Goal: Obtain resource: Obtain resource

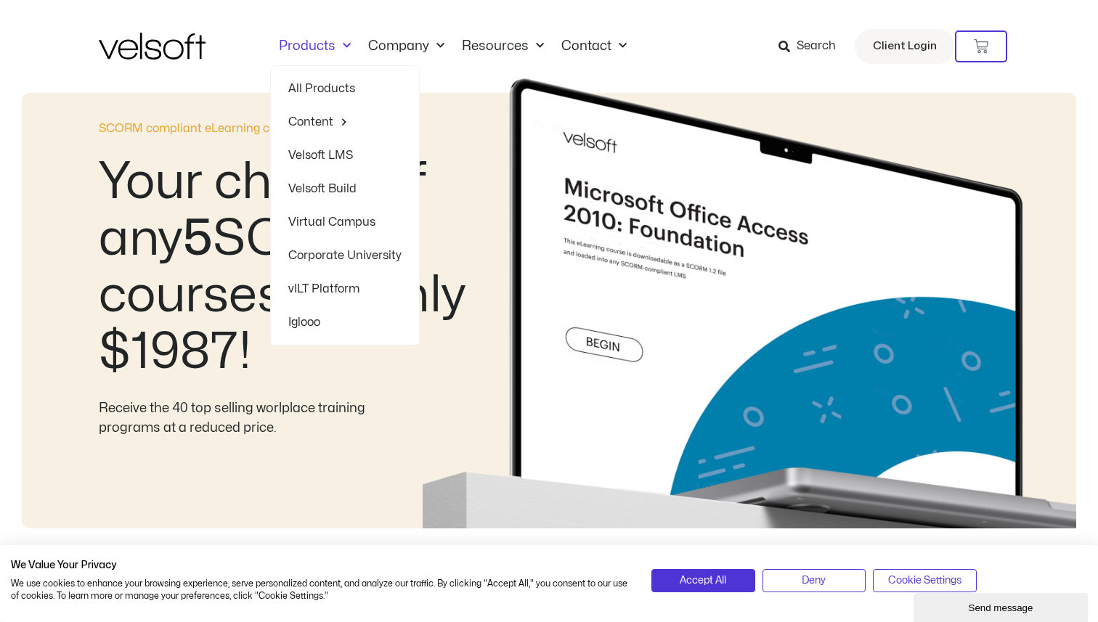
click at [345, 43] on span "Menu" at bounding box center [342, 46] width 15 height 24
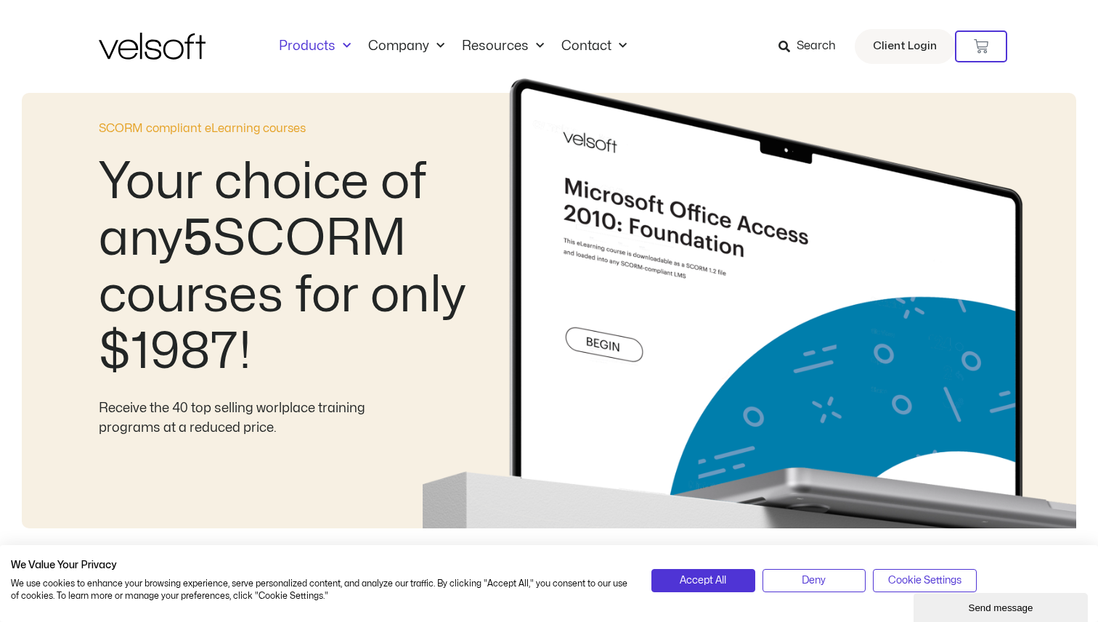
click at [320, 45] on link "Products" at bounding box center [314, 46] width 89 height 16
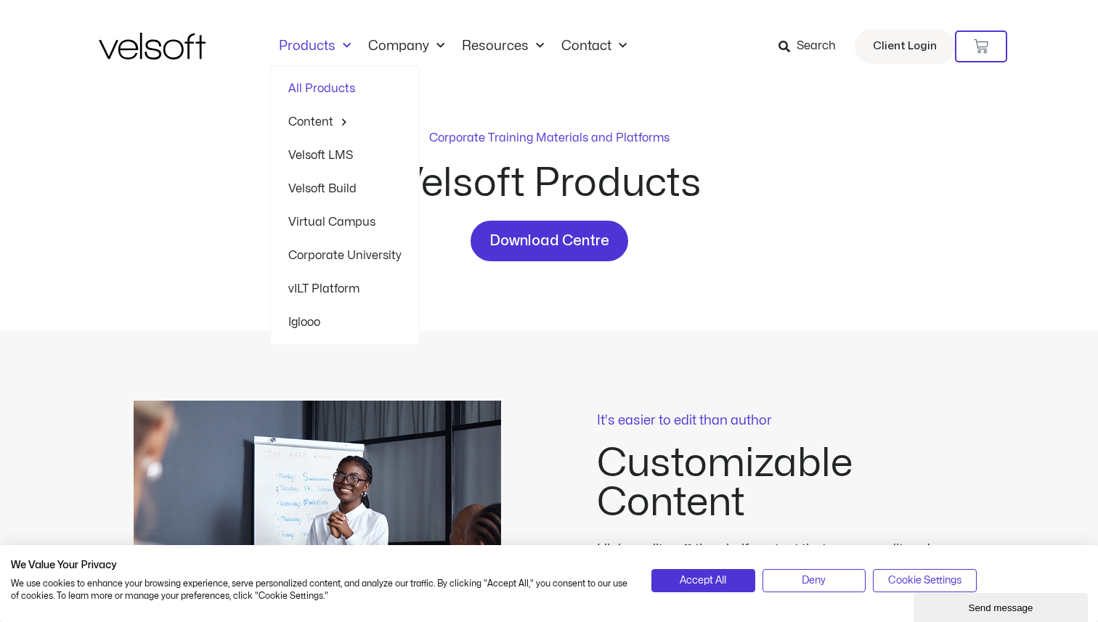
click at [322, 41] on link "Products" at bounding box center [314, 46] width 89 height 16
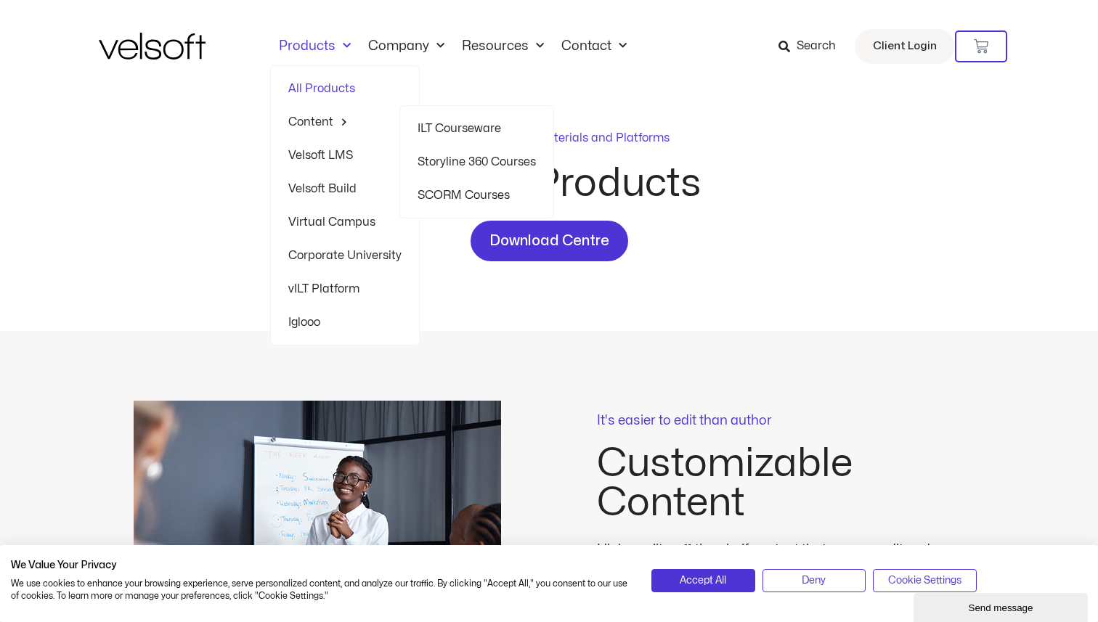
click at [486, 198] on link "SCORM Courses" at bounding box center [476, 195] width 118 height 33
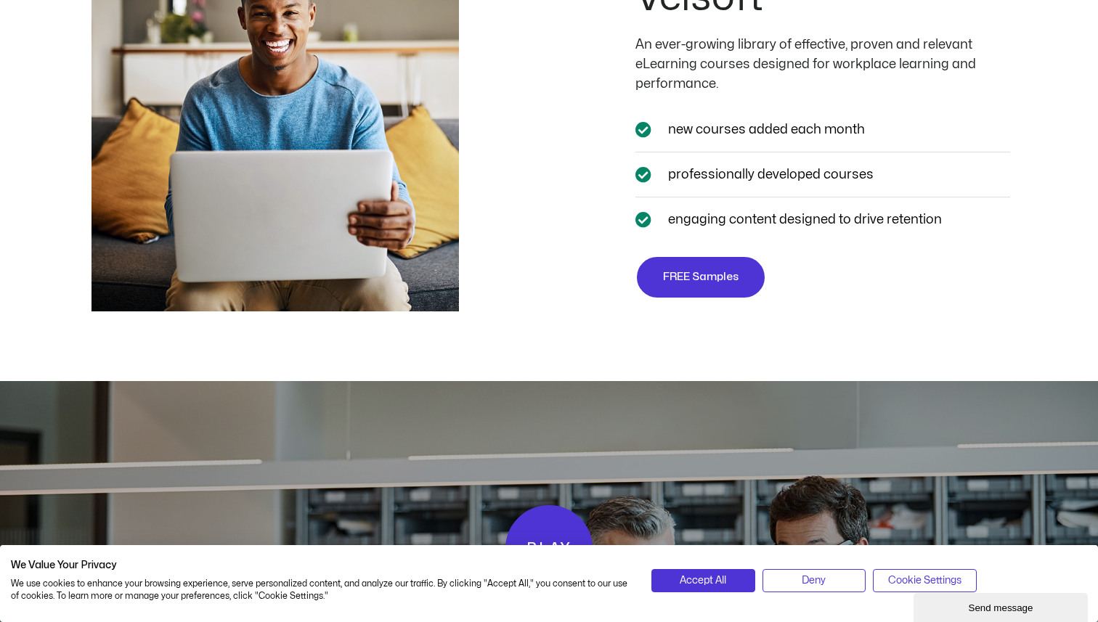
scroll to position [2673, 0]
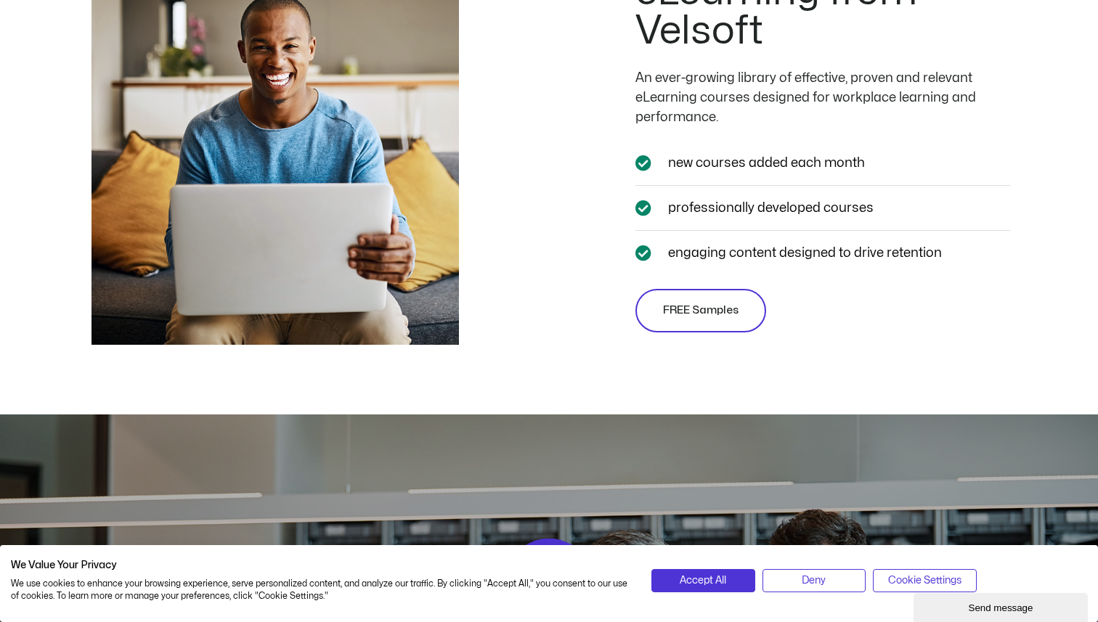
click at [727, 317] on span "FREE Samples" at bounding box center [700, 310] width 75 height 17
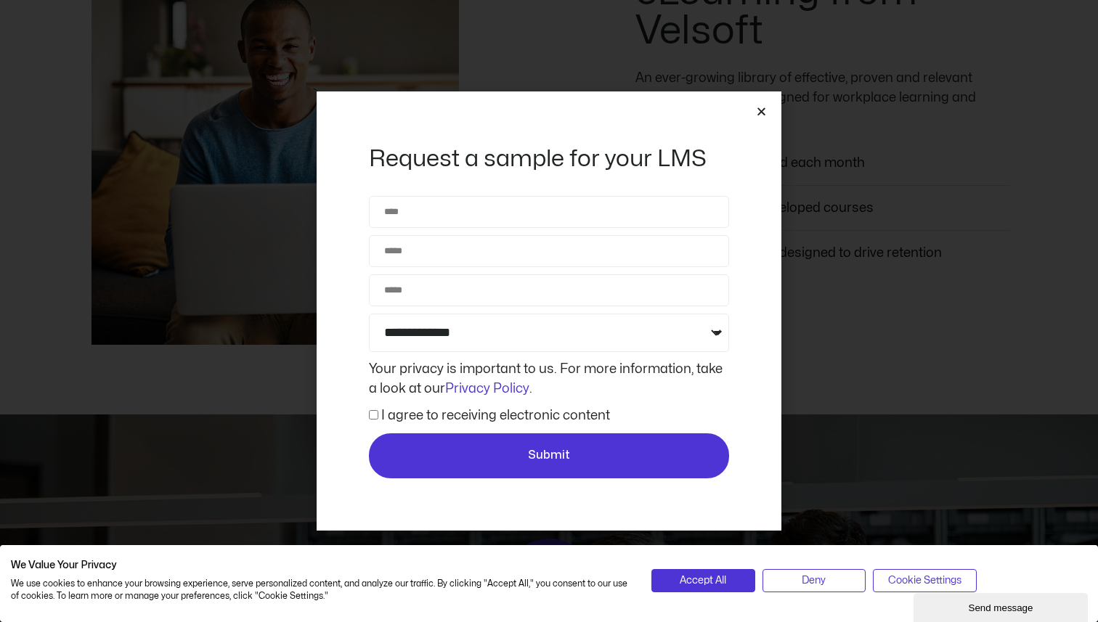
click at [761, 112] on icon "Close" at bounding box center [761, 111] width 11 height 11
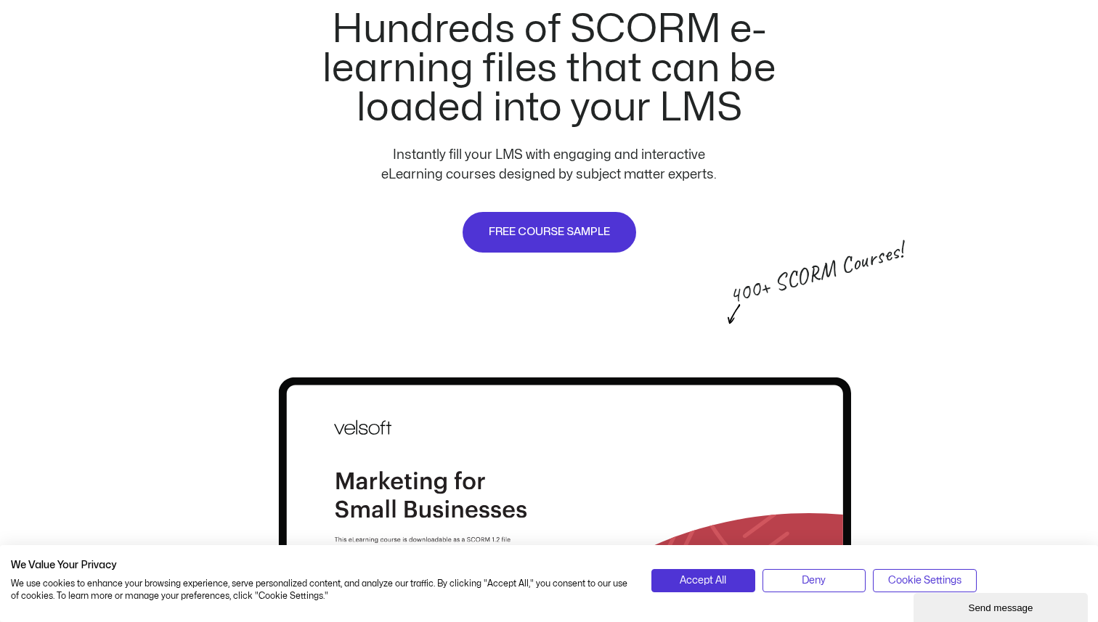
scroll to position [807, 0]
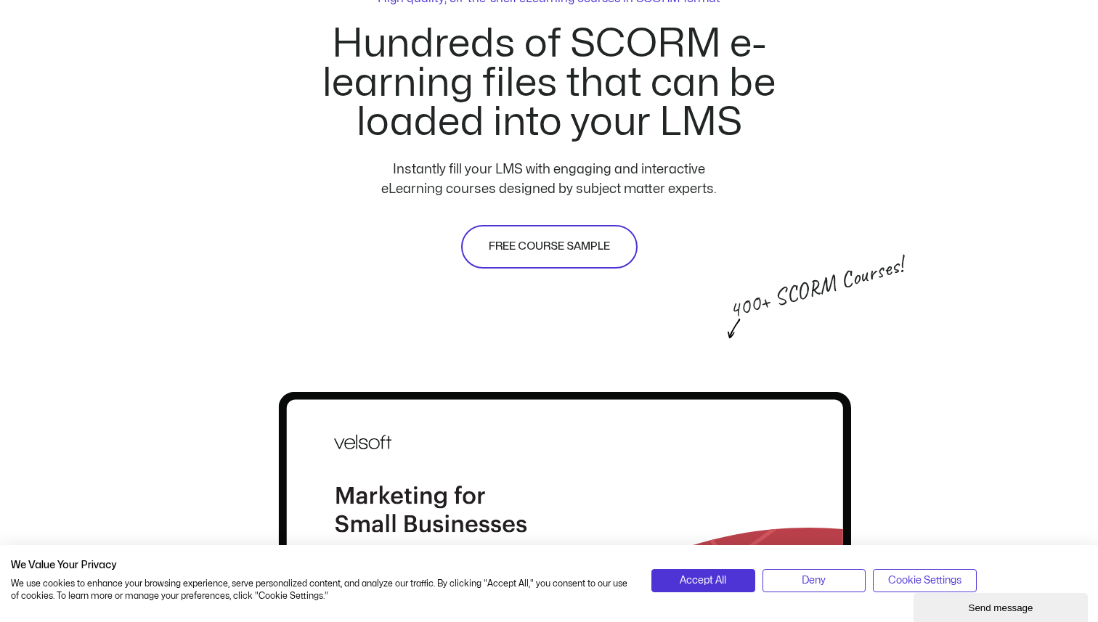
click at [599, 245] on span "FREE COURSE SAMPLE" at bounding box center [549, 246] width 121 height 17
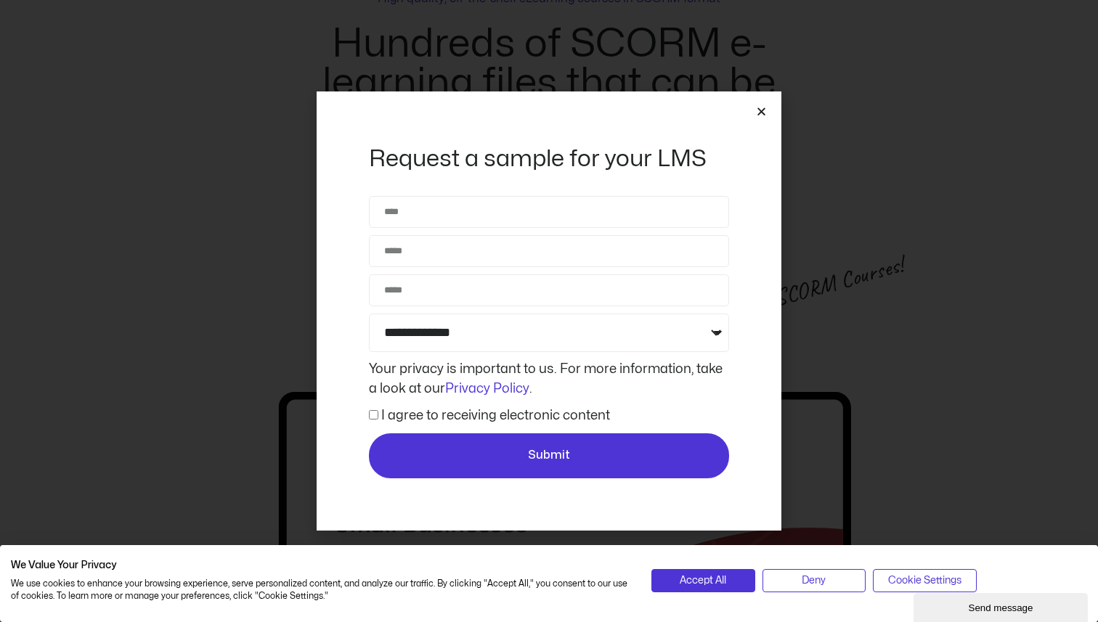
click at [756, 110] on icon "Close" at bounding box center [761, 111] width 11 height 11
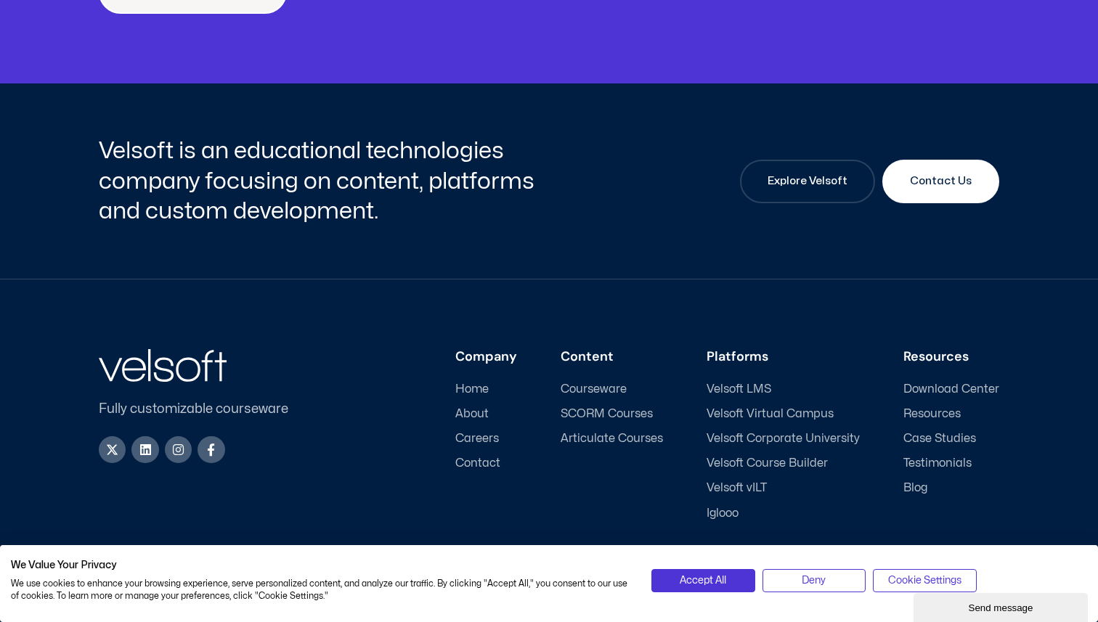
scroll to position [5461, 0]
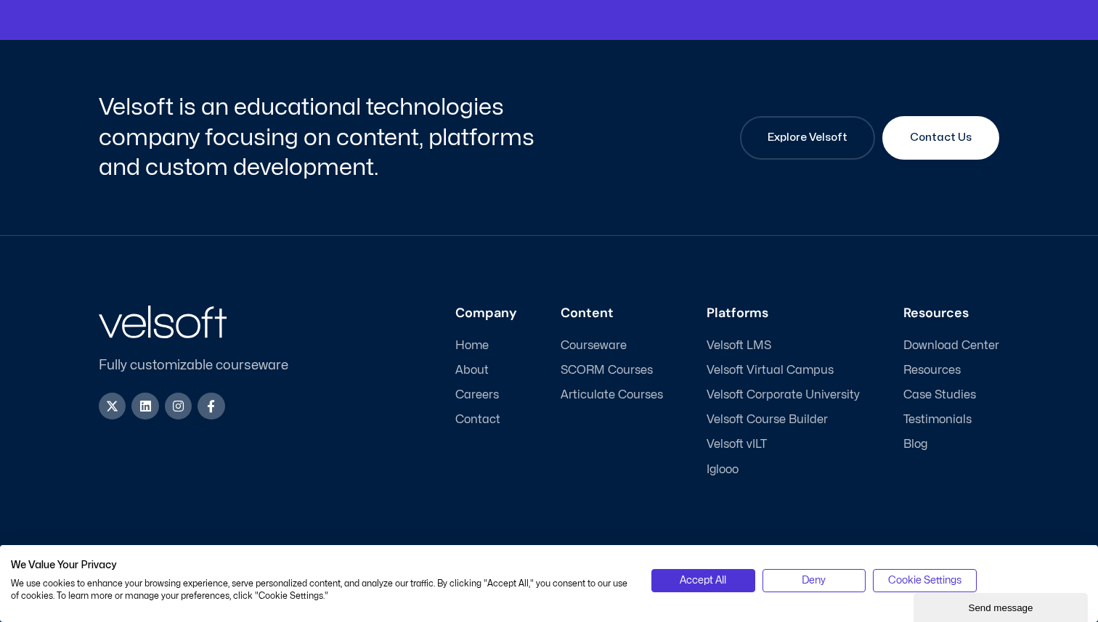
click at [612, 366] on span "SCORM Courses" at bounding box center [606, 371] width 92 height 14
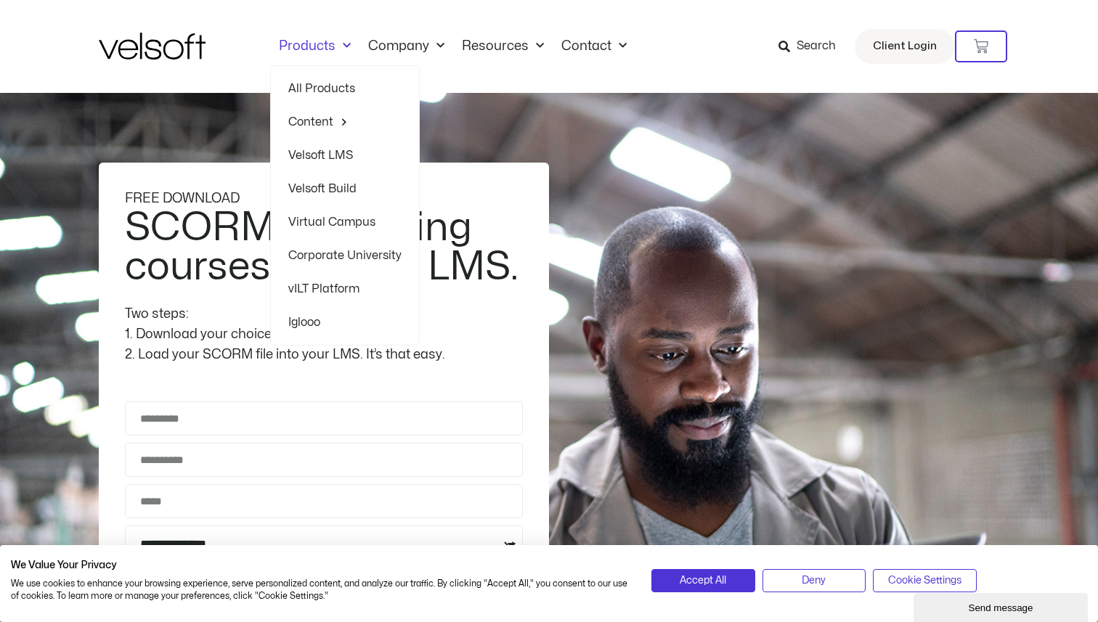
click at [331, 48] on link "Products" at bounding box center [314, 46] width 89 height 16
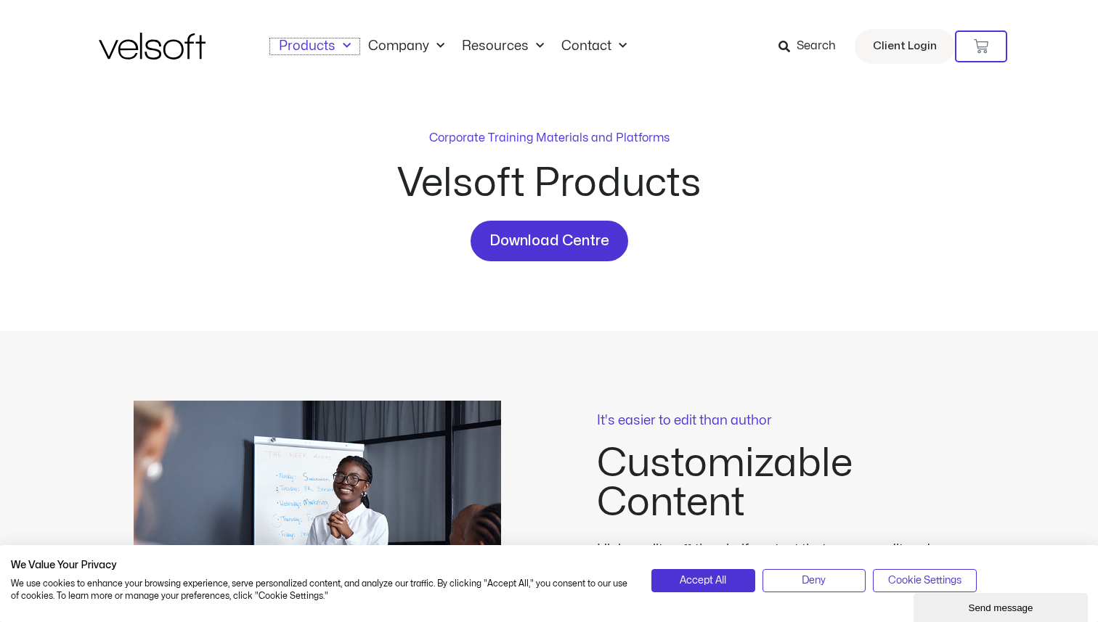
click at [331, 48] on link "Products" at bounding box center [314, 46] width 89 height 16
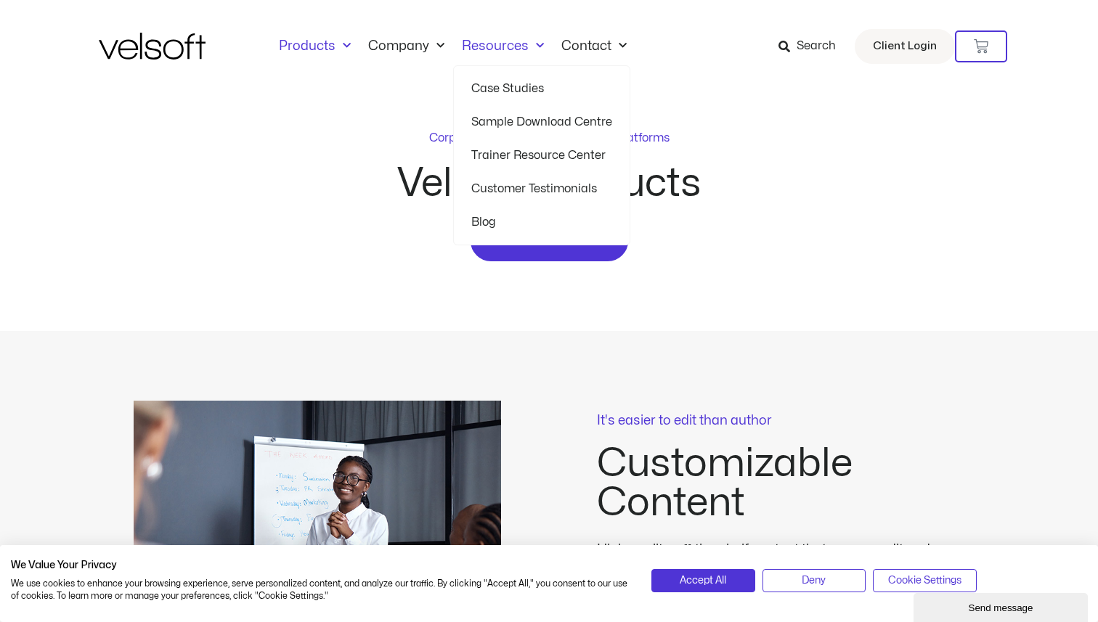
click at [515, 121] on link "Sample Download Centre" at bounding box center [541, 121] width 141 height 33
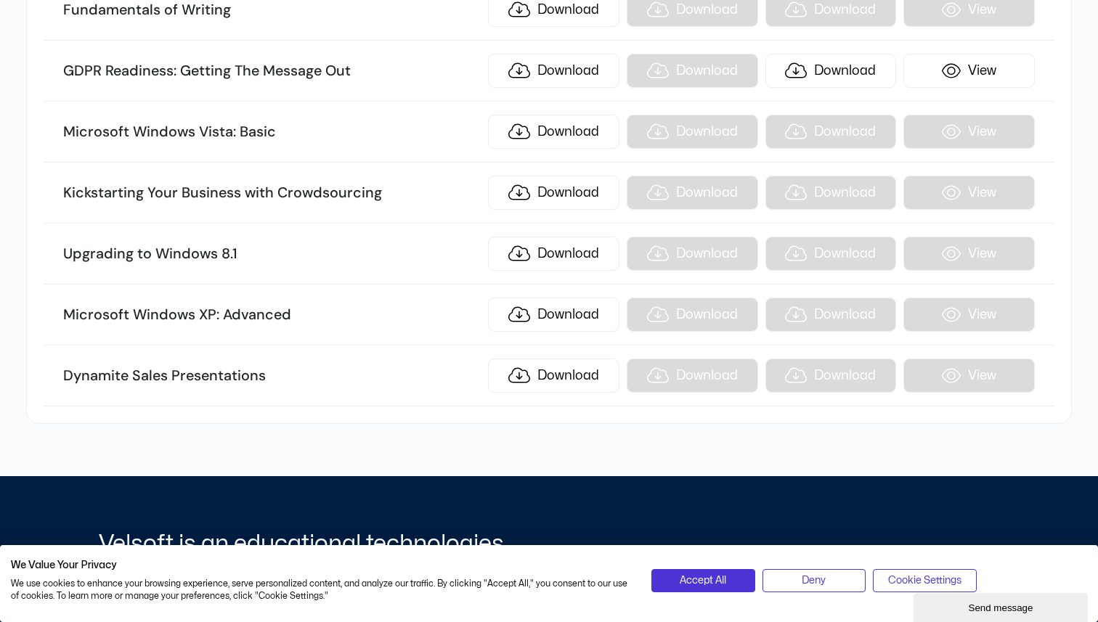
scroll to position [17441, 0]
